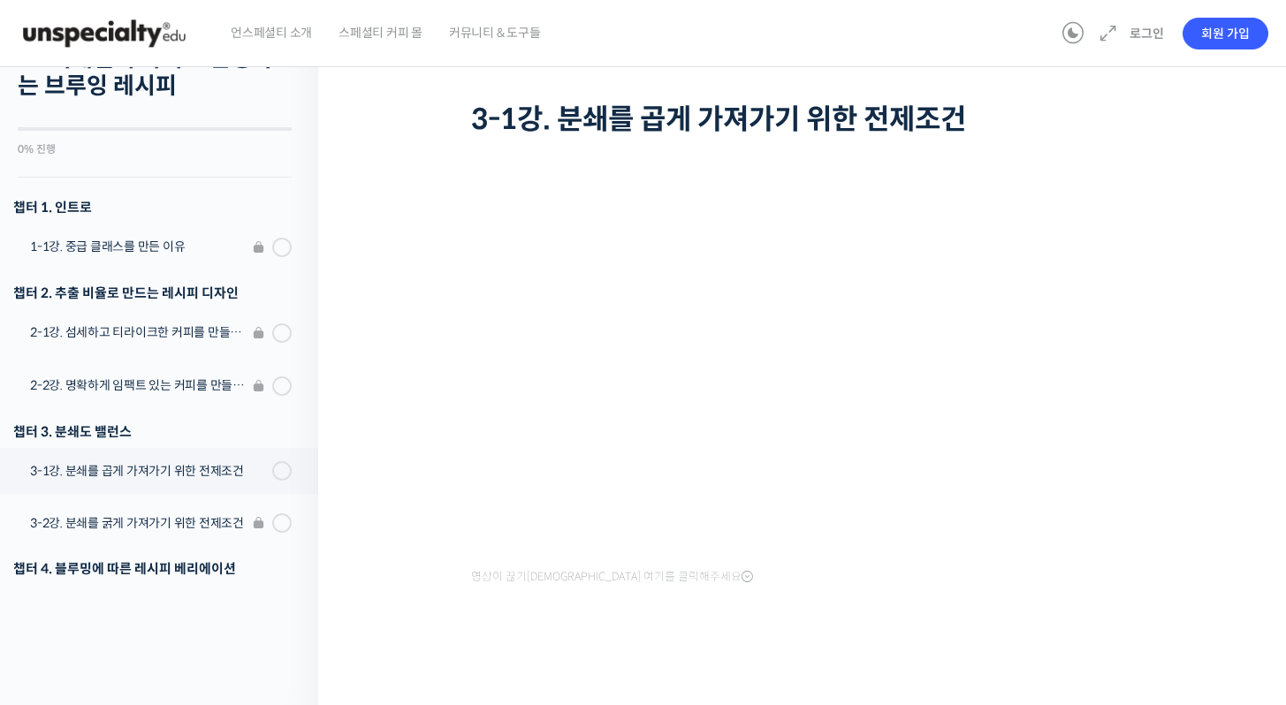
scroll to position [21, 0]
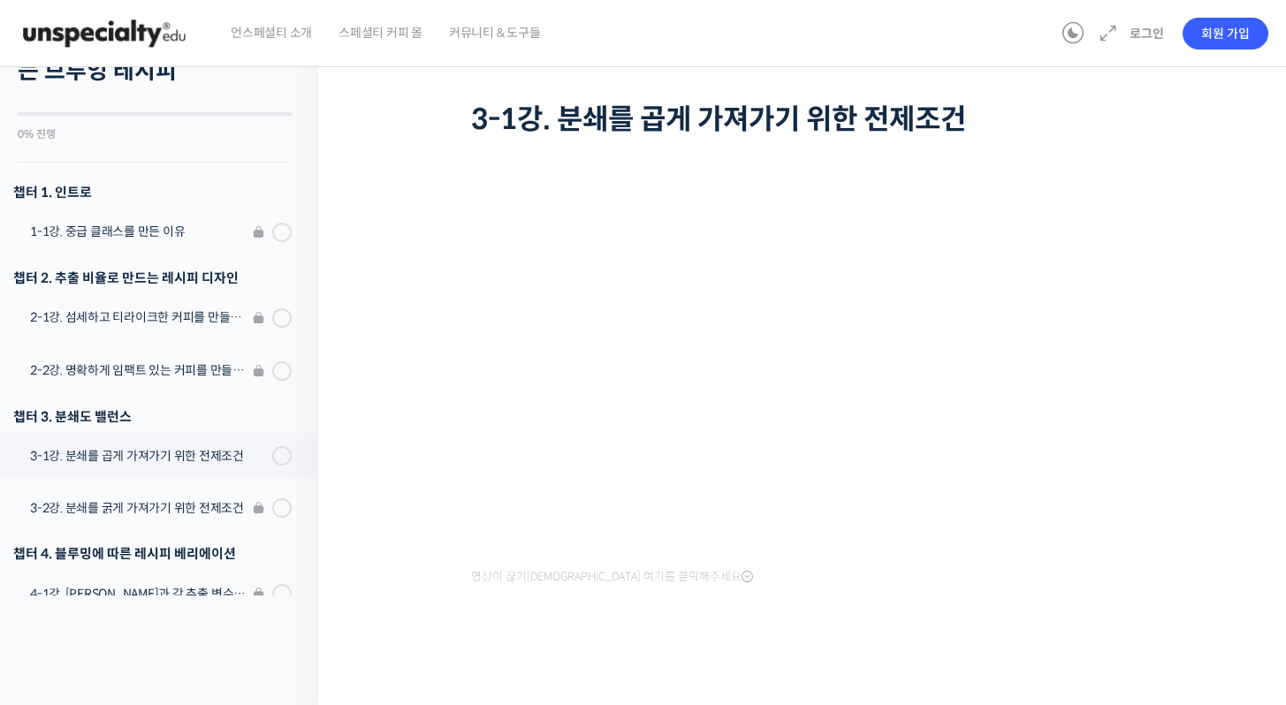
click at [203, 505] on li "3-2강. 분쇄를 굵게 가져가기 위한 전제조건" at bounding box center [154, 510] width 327 height 53
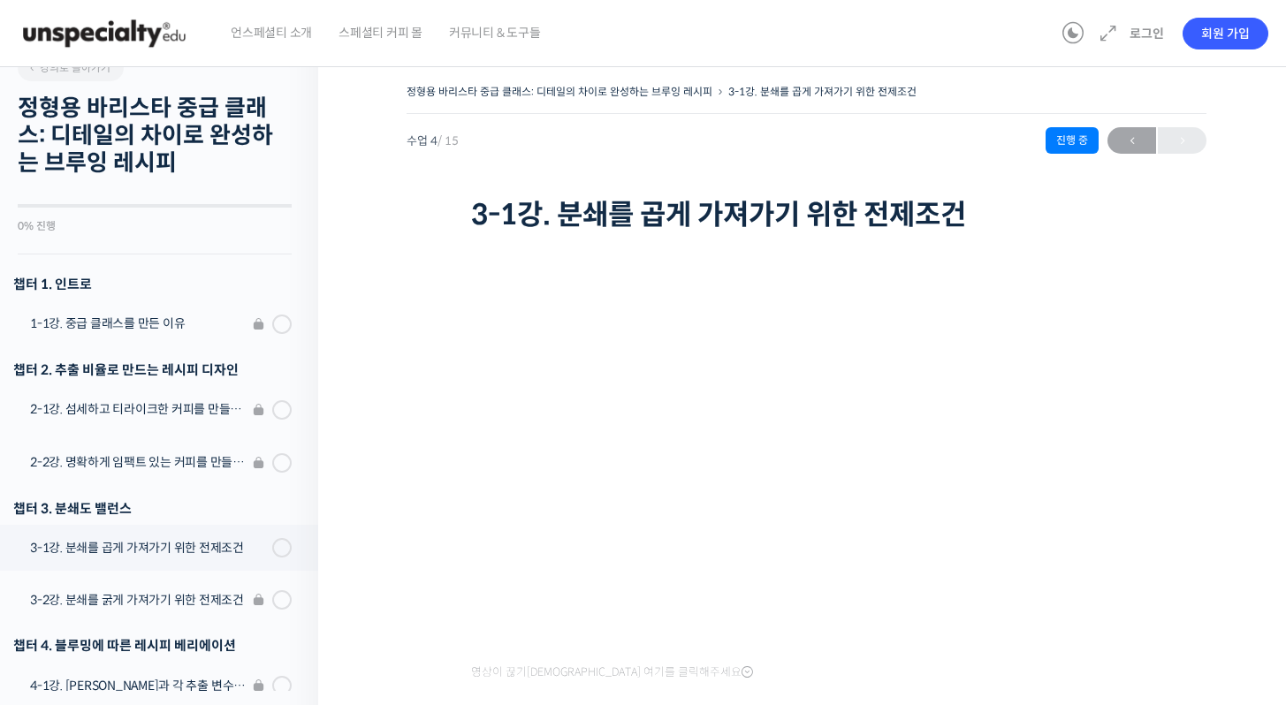
scroll to position [25, 0]
click at [188, 603] on li "3-2강. 분쇄를 굵게 가져가기 위한 전제조건" at bounding box center [154, 602] width 327 height 53
click at [188, 597] on li "3-2강. 분쇄를 굵게 가져가기 위한 전제조건" at bounding box center [154, 602] width 327 height 53
click at [263, 606] on li "3-2강. 분쇄를 굵게 가져가기 위한 전제조건" at bounding box center [154, 602] width 327 height 53
click at [263, 605] on li "3-2강. 분쇄를 굵게 가져가기 위한 전제조건" at bounding box center [154, 602] width 327 height 53
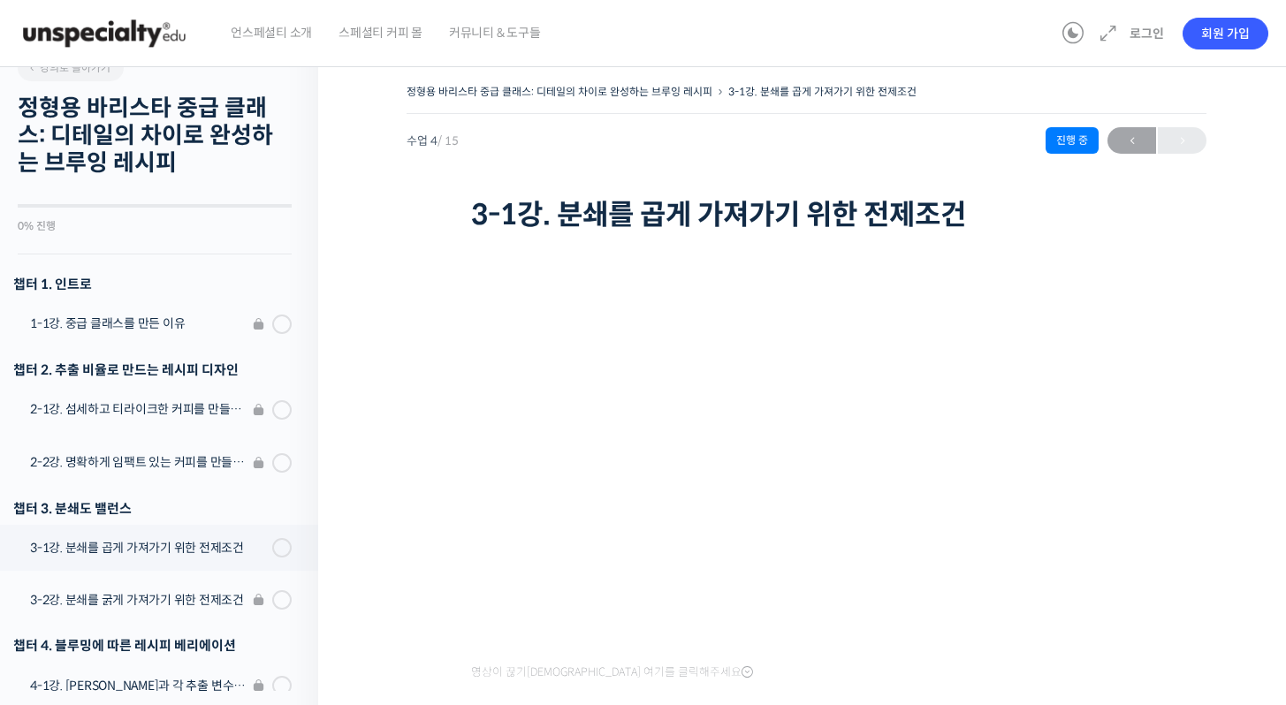
click at [186, 605] on li "3-2강. 분쇄를 굵게 가져가기 위한 전제조건" at bounding box center [154, 602] width 327 height 53
click at [436, 596] on div "정형용 바리스타 중급 클래스: 디테일의 차이로 완성하는 브루잉 레시피 3-1강. 분쇄를 곱게 가져가기 위한 전제조건 수업 4 / 15 진행 중…" at bounding box center [806, 423] width 800 height 687
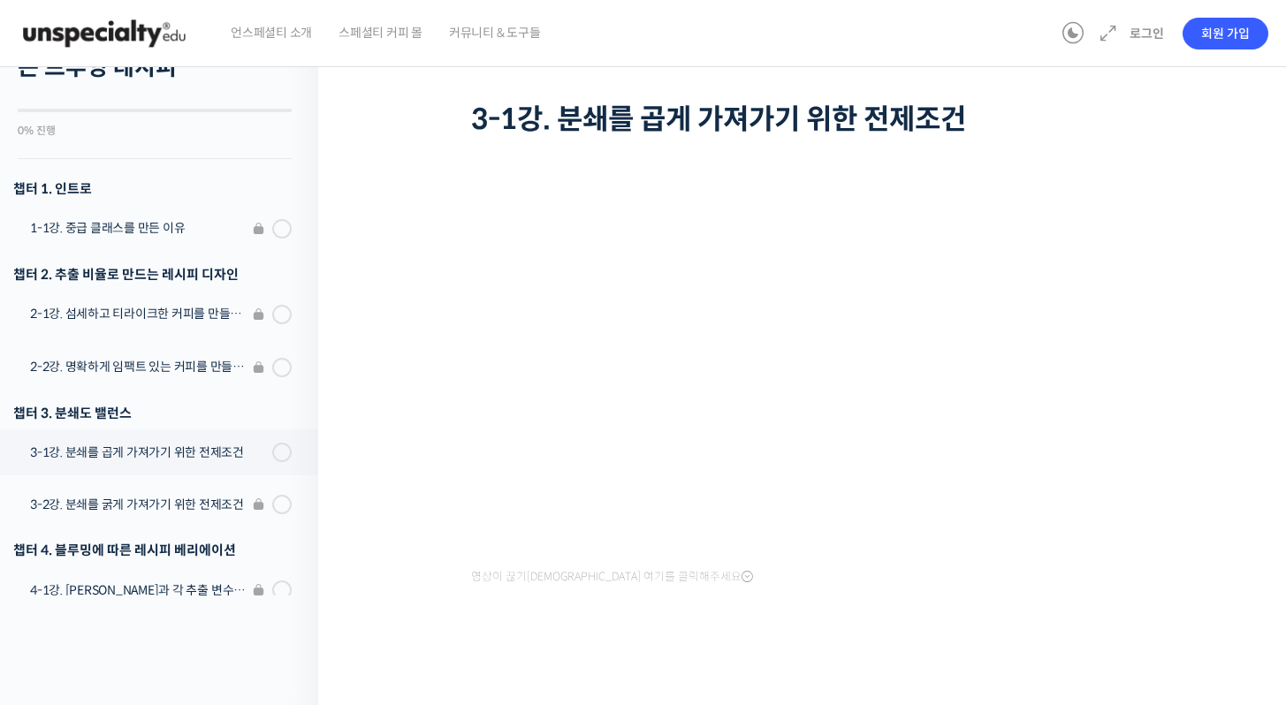
click at [268, 499] on li "3-2강. 분쇄를 굵게 가져가기 위한 전제조건" at bounding box center [154, 507] width 327 height 53
click at [150, 504] on li "3-2강. 분쇄를 굵게 가져가기 위한 전제조건" at bounding box center [154, 507] width 327 height 53
click at [153, 504] on li "3-2강. 분쇄를 굵게 가져가기 위한 전제조건" at bounding box center [154, 507] width 327 height 53
click at [198, 504] on li "3-2강. 분쇄를 굵게 가져가기 위한 전제조건" at bounding box center [154, 507] width 327 height 53
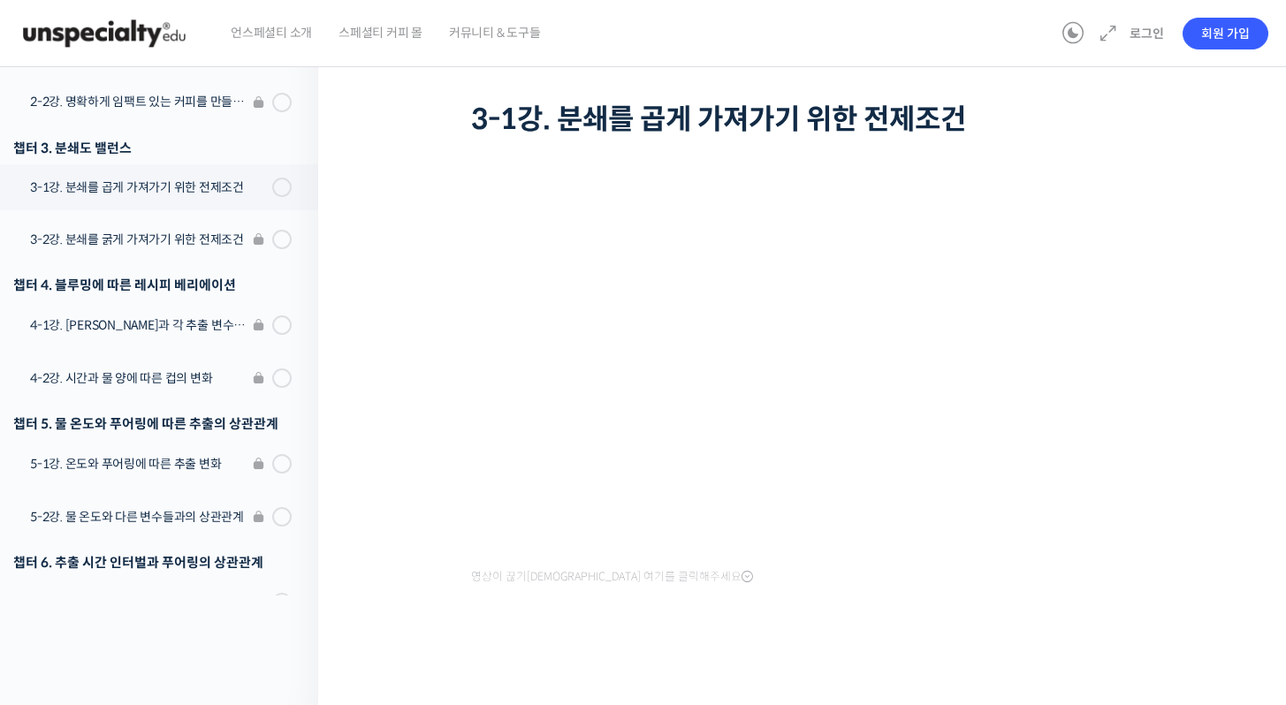
scroll to position [0, 0]
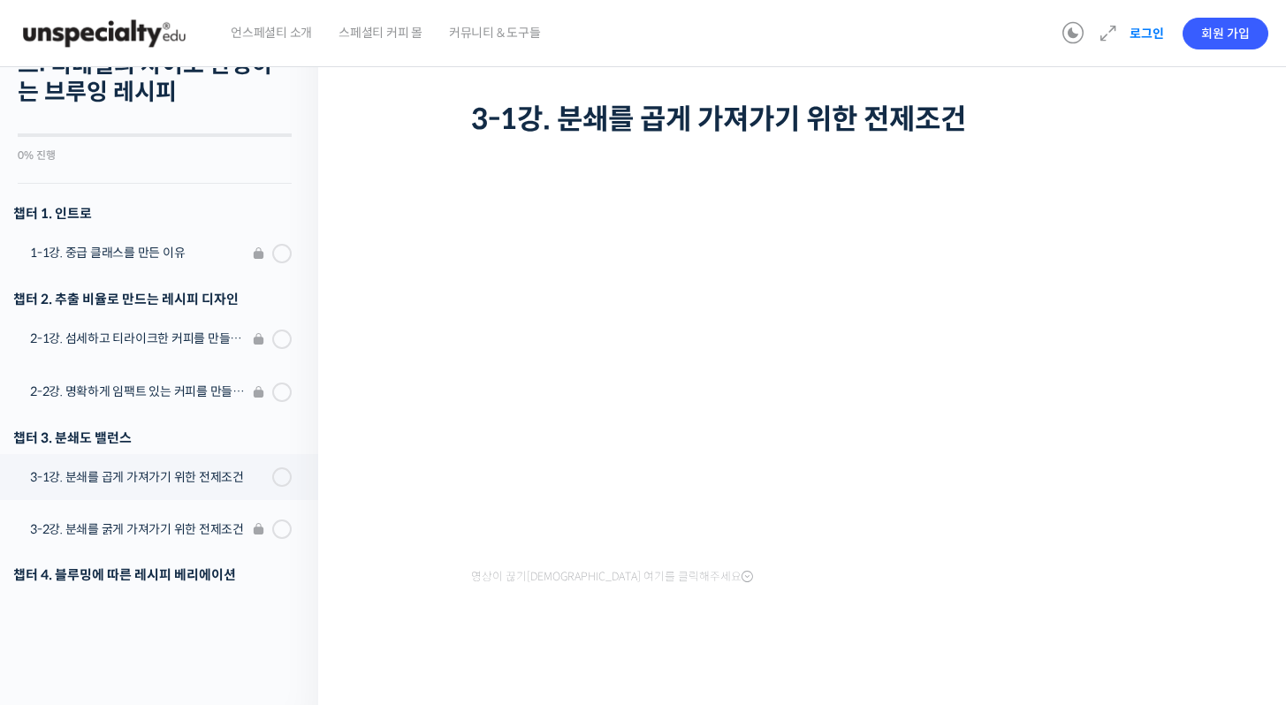
click at [1149, 36] on link "로그인" at bounding box center [1147, 33] width 56 height 41
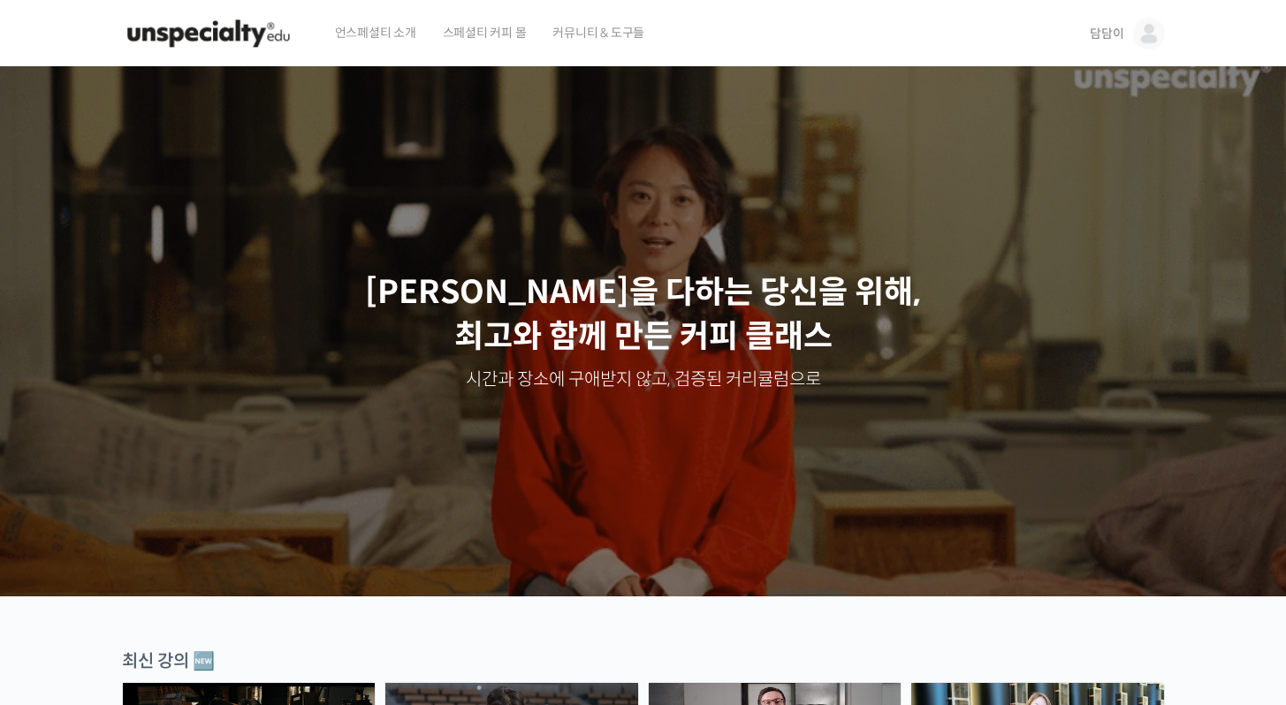
click at [1098, 39] on span "담담이" at bounding box center [1106, 34] width 34 height 16
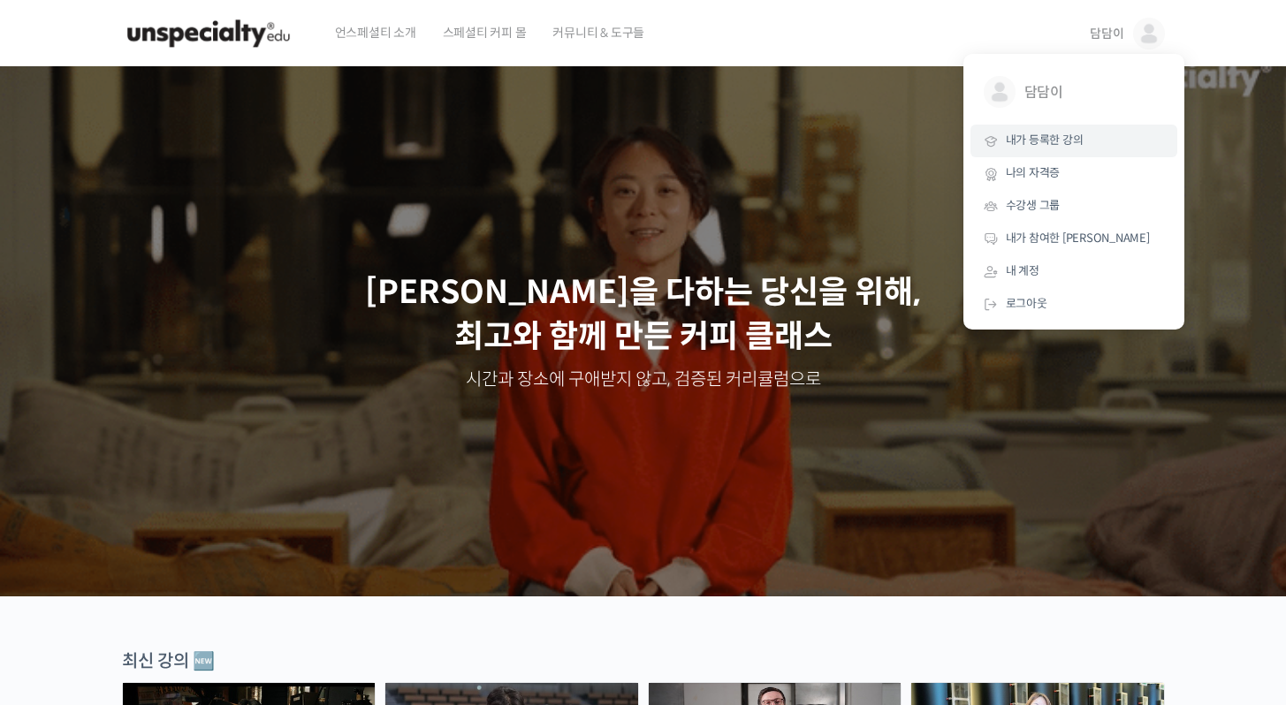
click at [1038, 143] on span "내가 등록한 강의" at bounding box center [1045, 140] width 78 height 15
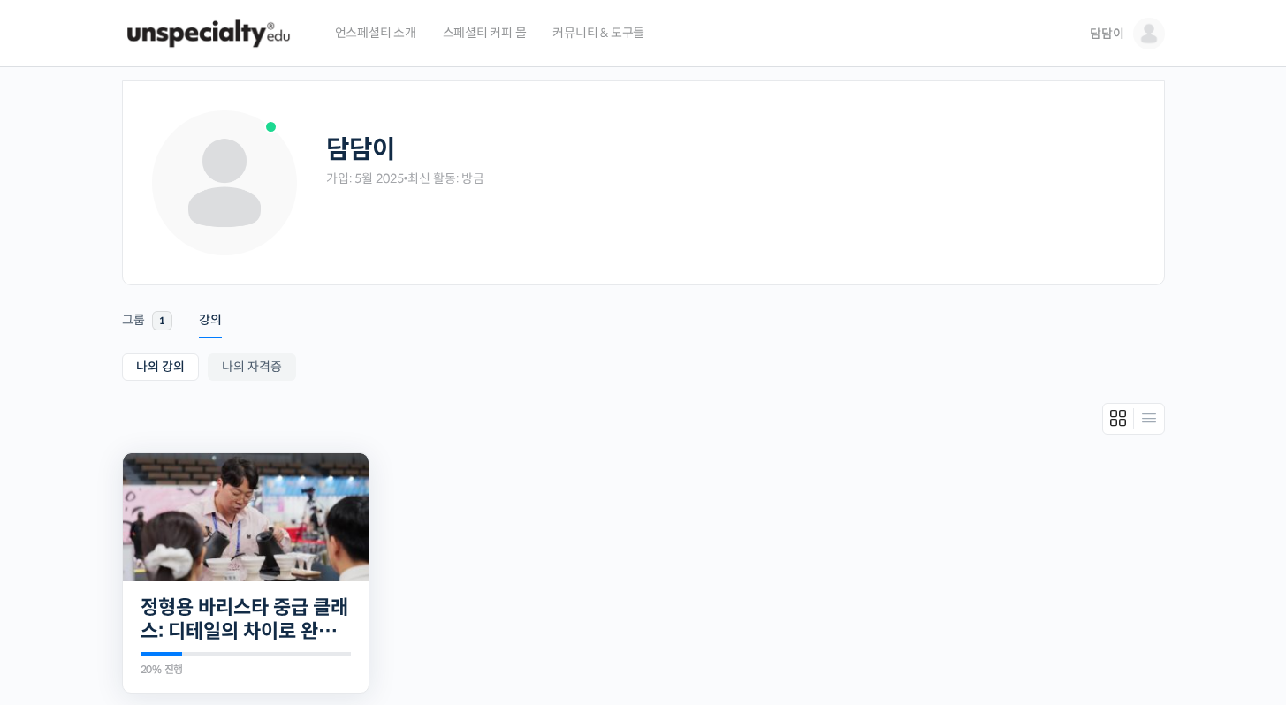
click at [290, 525] on img at bounding box center [246, 517] width 246 height 128
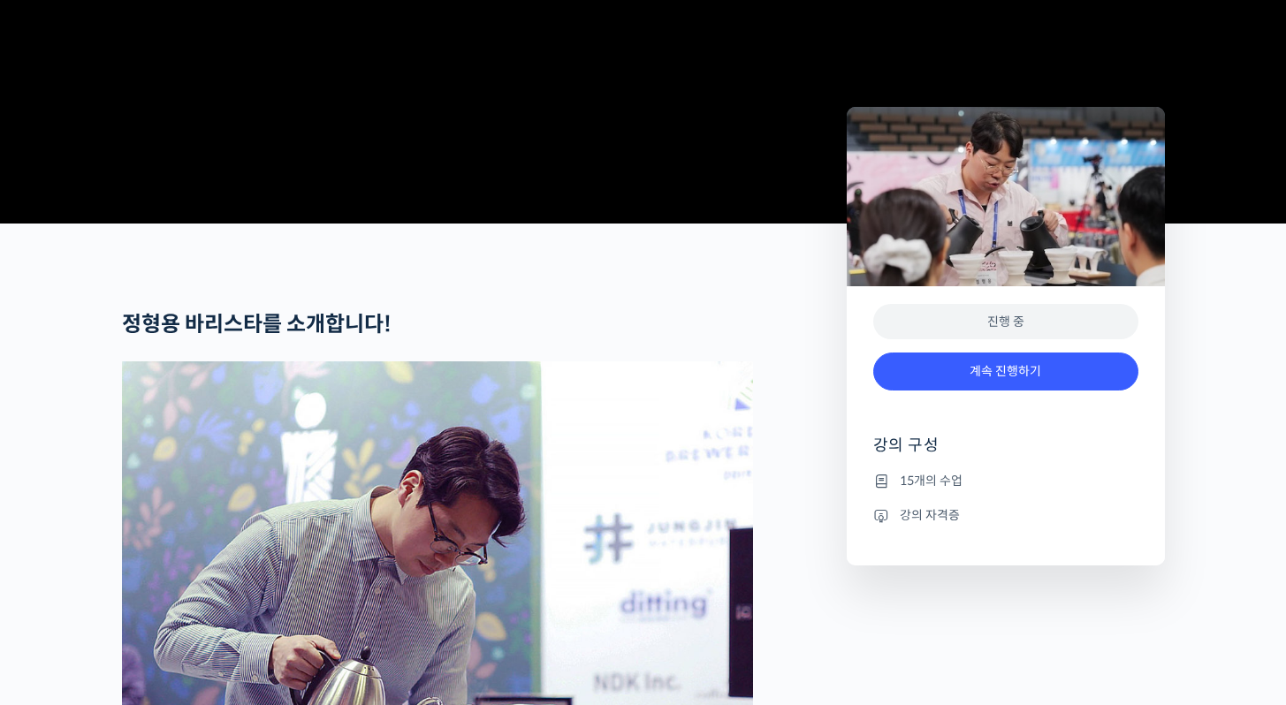
scroll to position [846, 0]
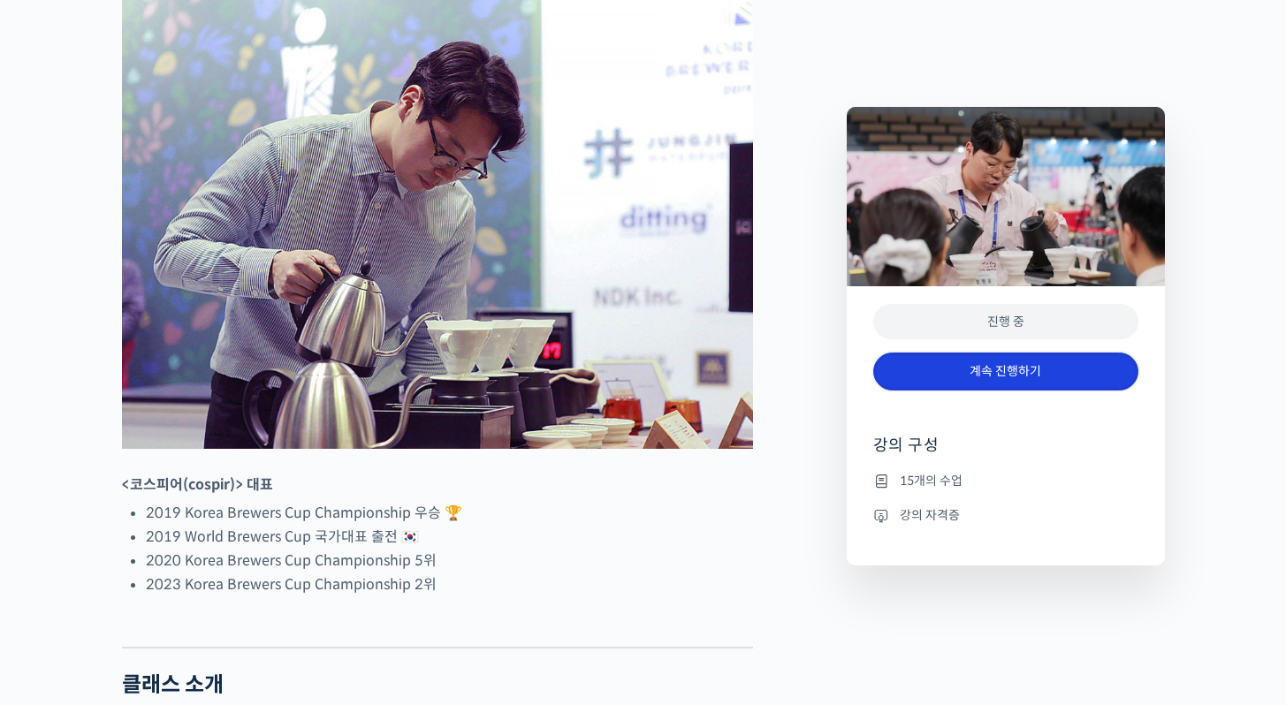
click at [1029, 372] on link "계속 진행하기" at bounding box center [1005, 372] width 265 height 38
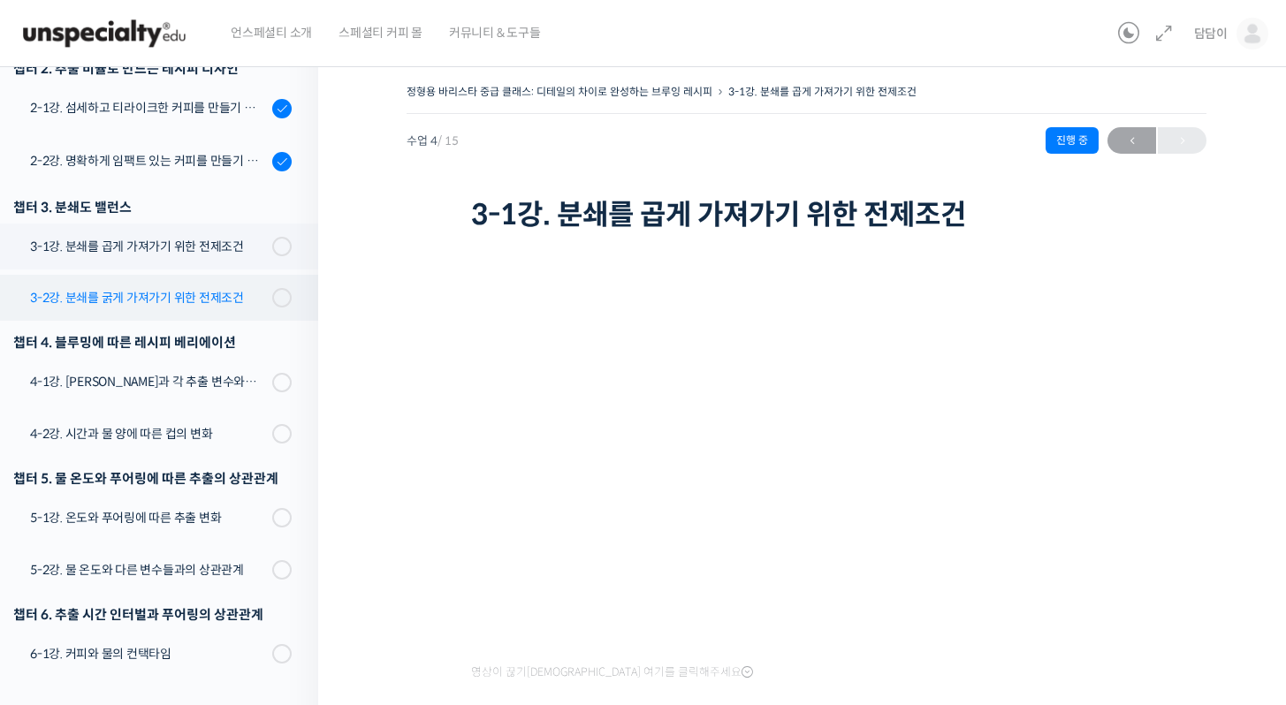
scroll to position [251, 0]
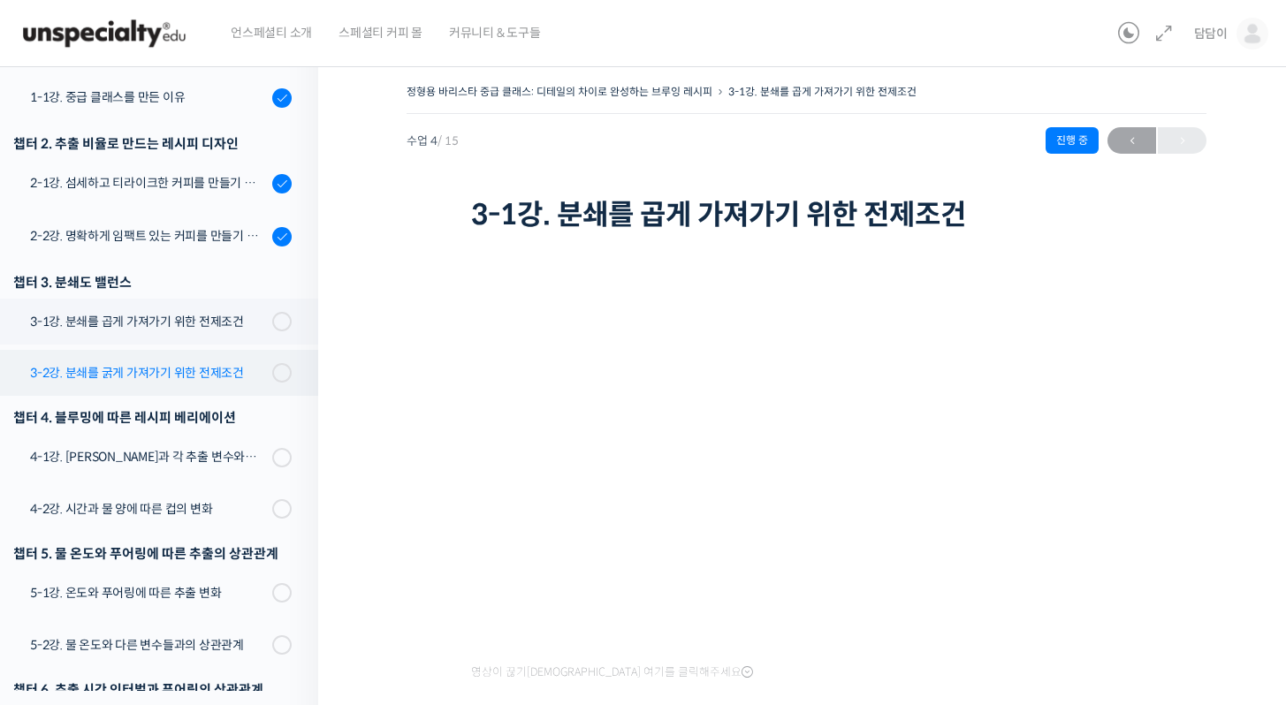
click at [246, 376] on div "3-2강. 분쇄를 굵게 가져가기 위한 전제조건" at bounding box center [148, 372] width 237 height 19
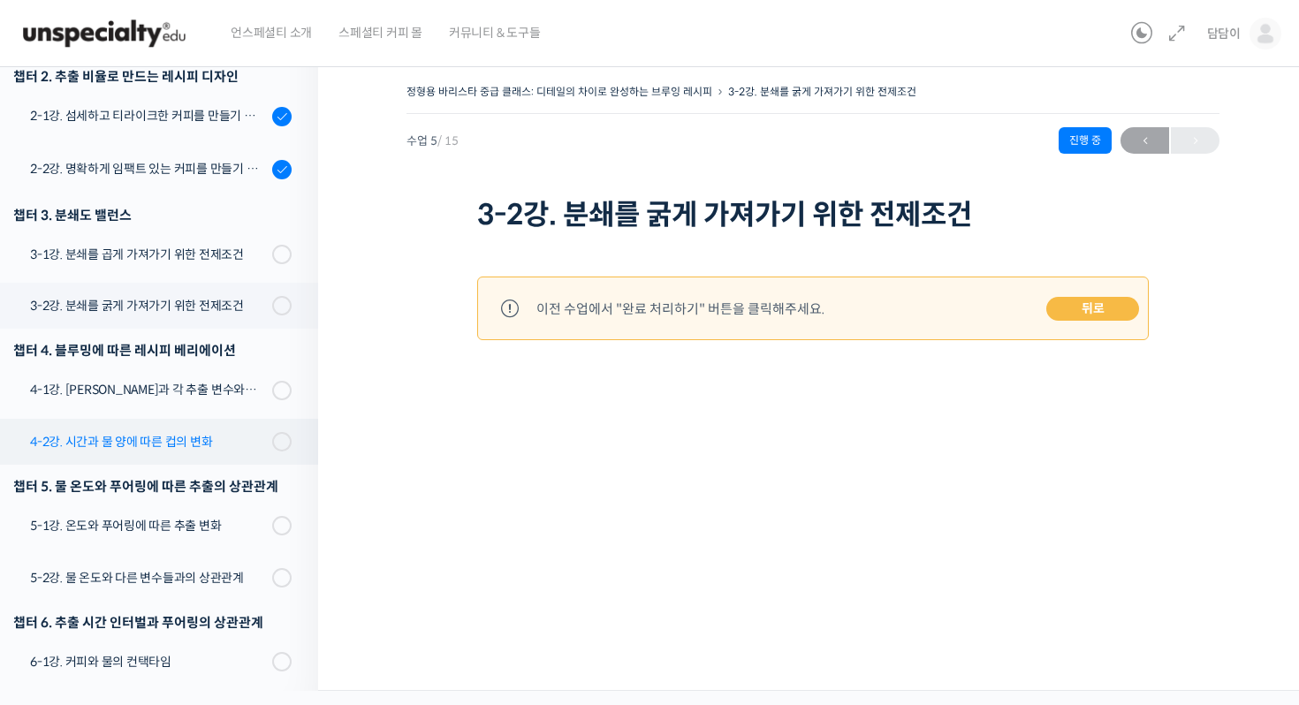
scroll to position [315, 0]
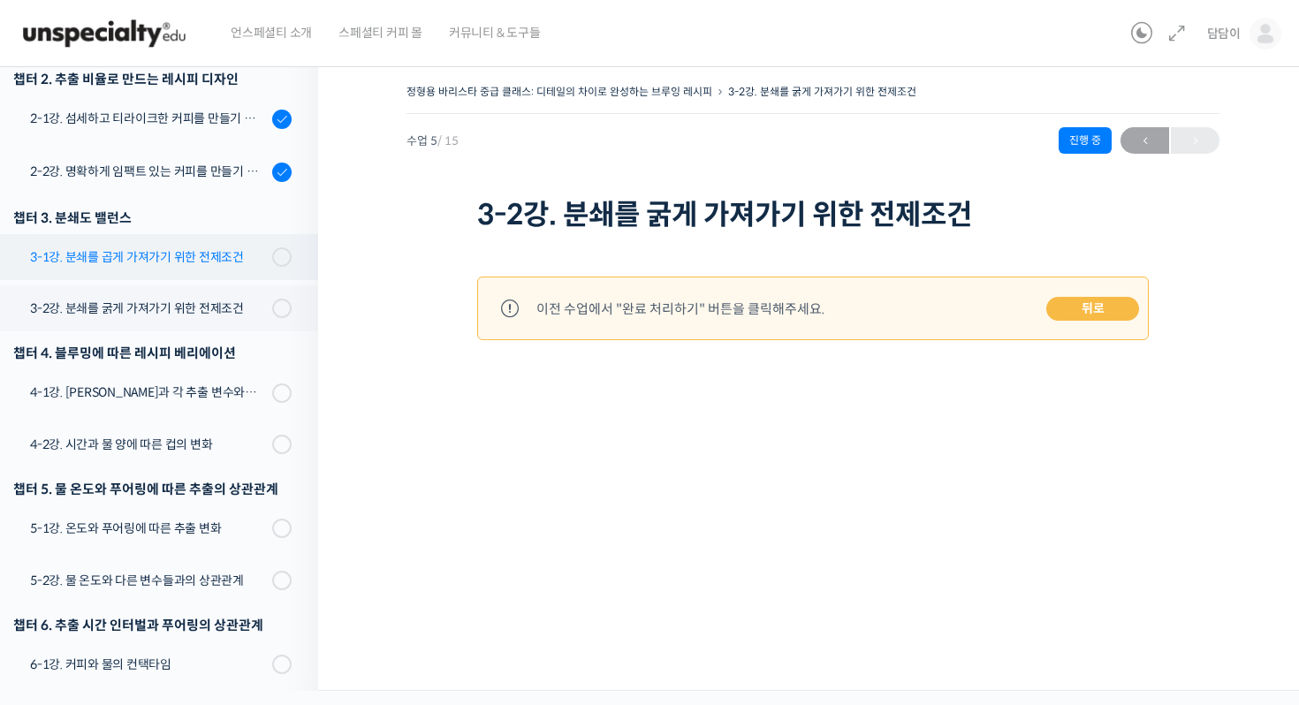
click at [216, 261] on div "3-1강. 분쇄를 곱게 가져가기 위한 전제조건" at bounding box center [148, 256] width 237 height 19
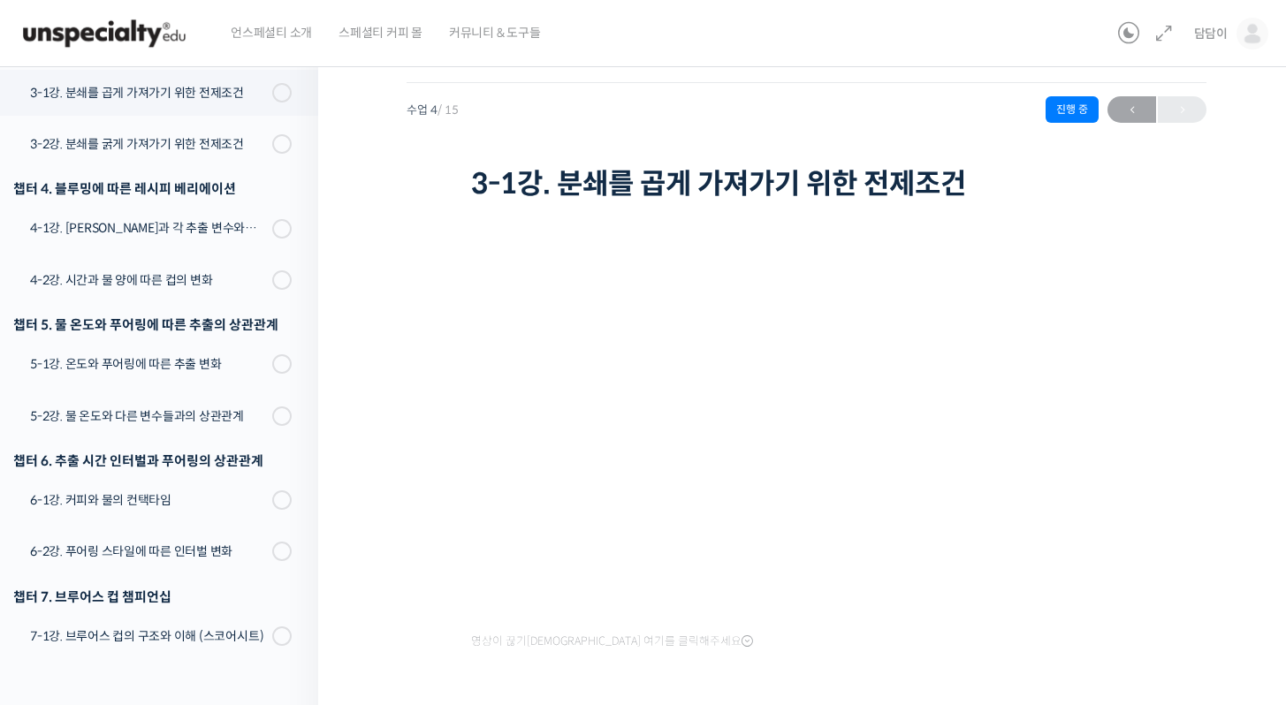
scroll to position [159, 0]
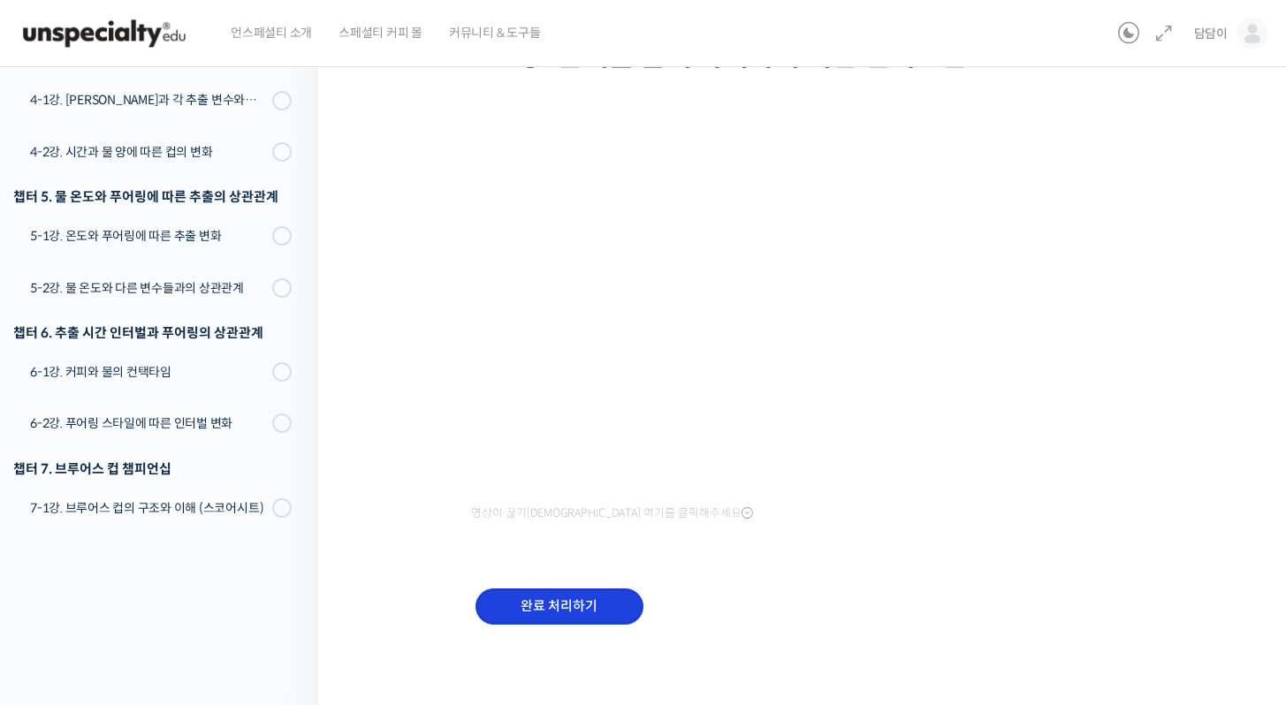
click at [609, 596] on input "완료 처리하기" at bounding box center [559, 606] width 168 height 36
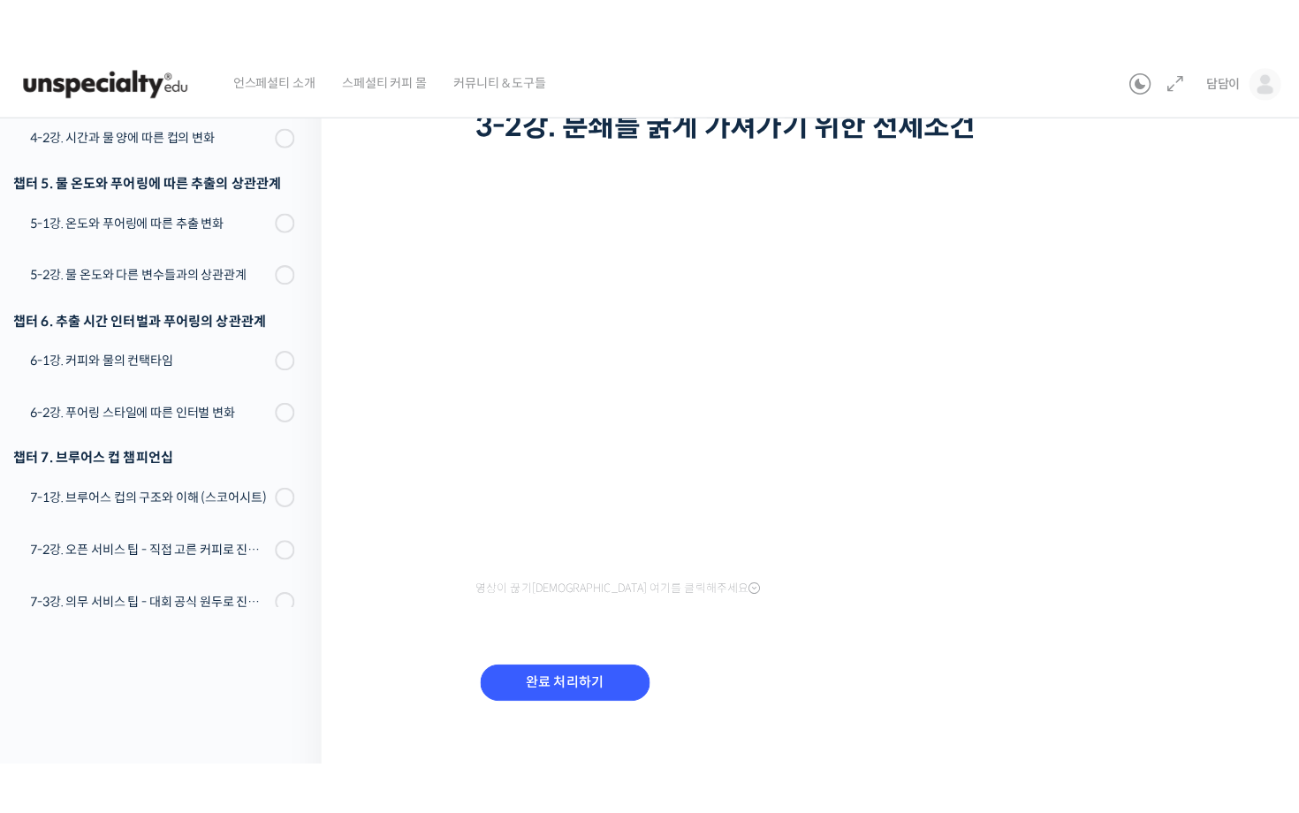
scroll to position [51, 0]
